Goal: Task Accomplishment & Management: Manage account settings

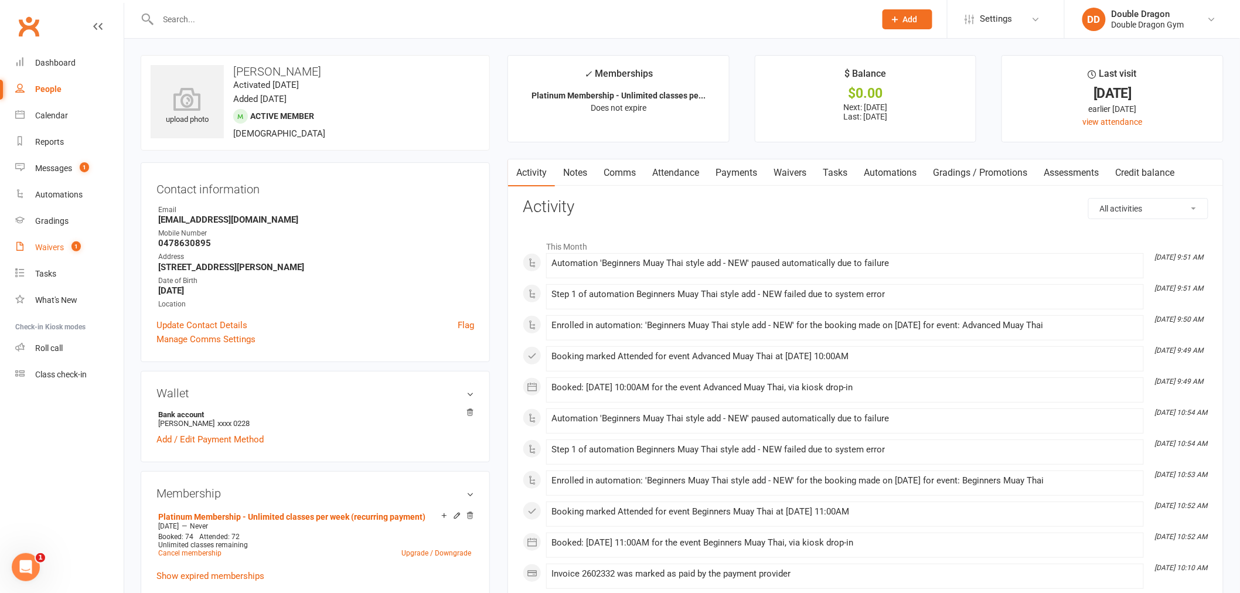
click at [56, 248] on div "Waivers" at bounding box center [49, 247] width 29 height 9
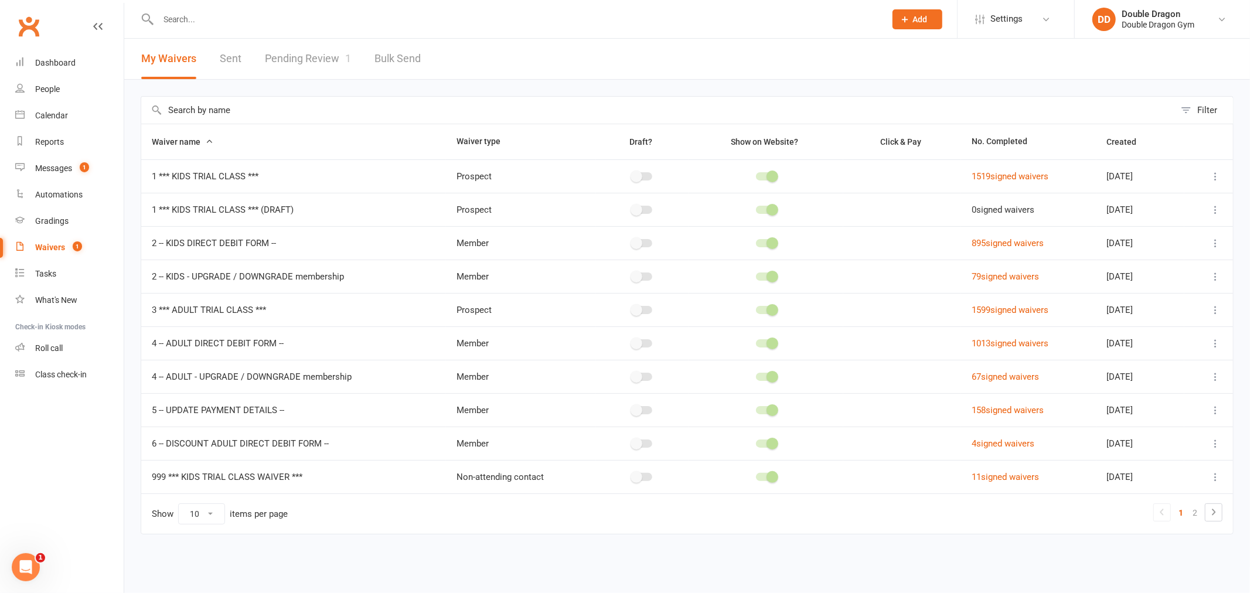
click at [294, 44] on link "Pending Review 1" at bounding box center [308, 59] width 86 height 40
select select "100"
